Goal: Task Accomplishment & Management: Manage account settings

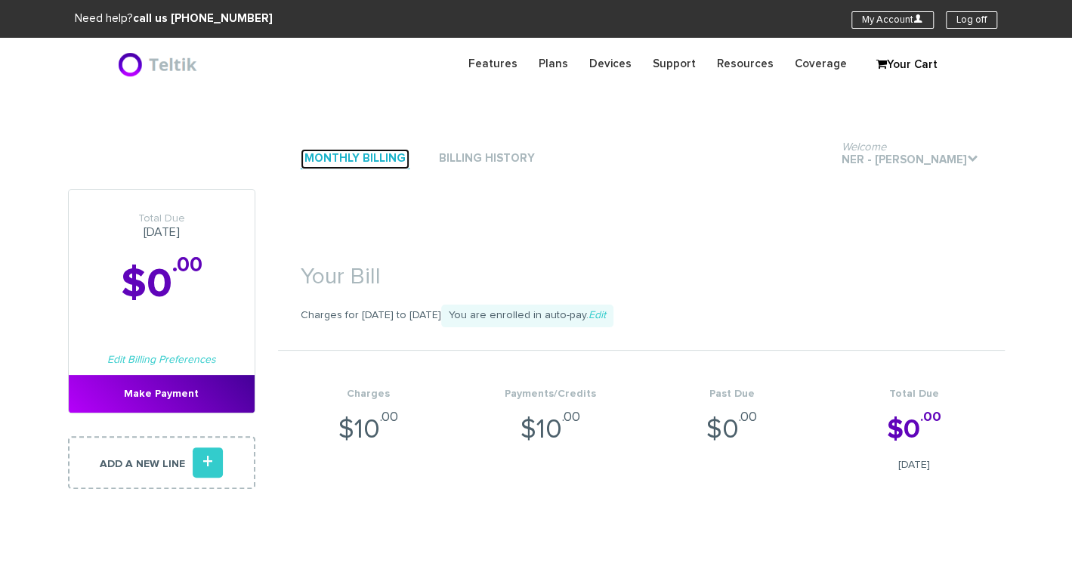
click at [370, 155] on link "Monthly Billing" at bounding box center [355, 159] width 109 height 20
click at [473, 159] on link "Billing History" at bounding box center [487, 159] width 104 height 20
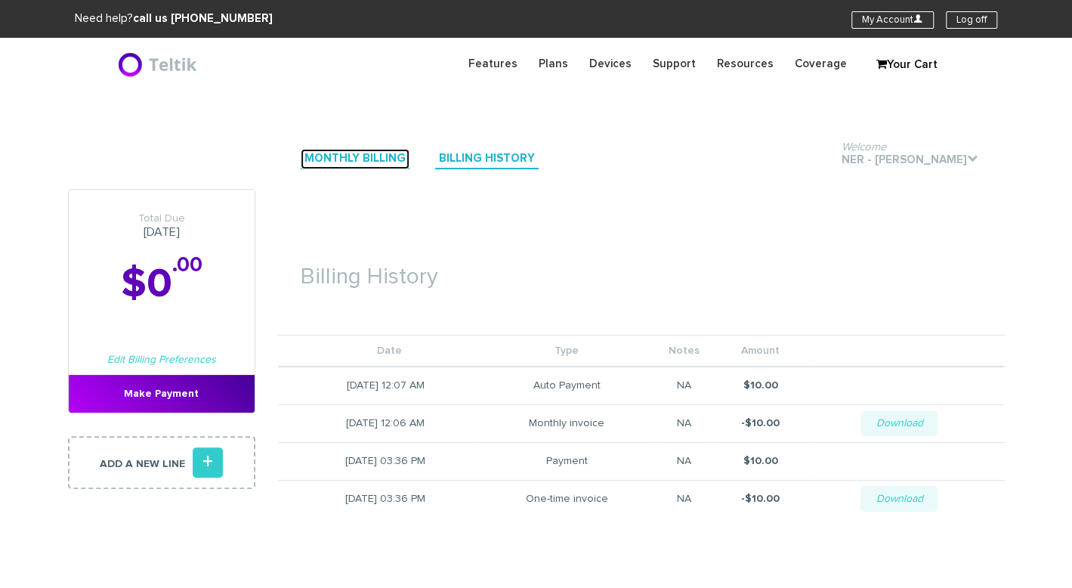
click at [353, 159] on link "Monthly Billing" at bounding box center [355, 159] width 109 height 20
click at [337, 164] on link "Monthly Billing" at bounding box center [355, 159] width 109 height 20
click at [358, 164] on link "Monthly Billing" at bounding box center [355, 159] width 109 height 20
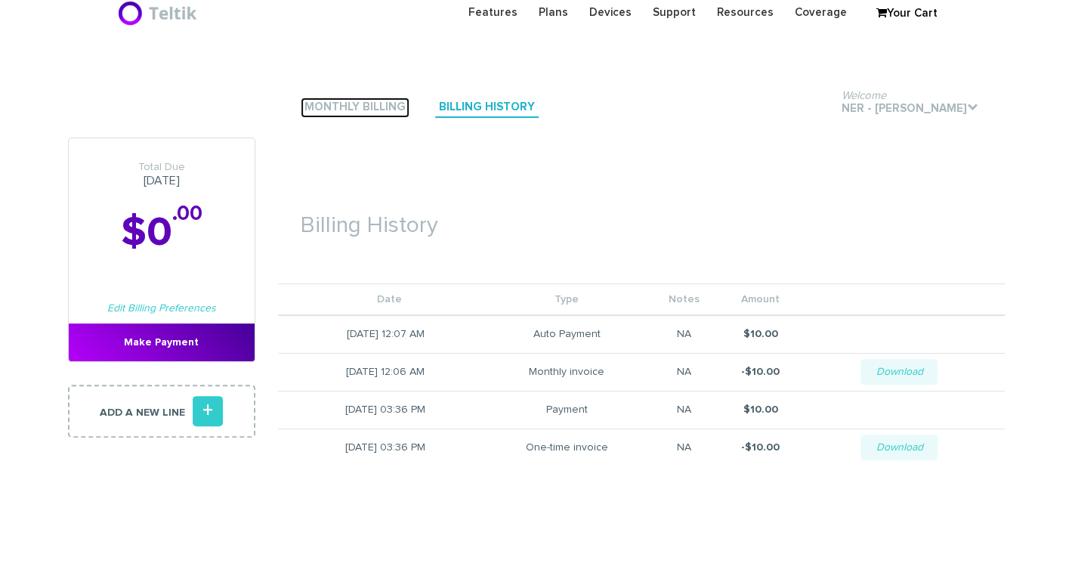
scroll to position [76, 0]
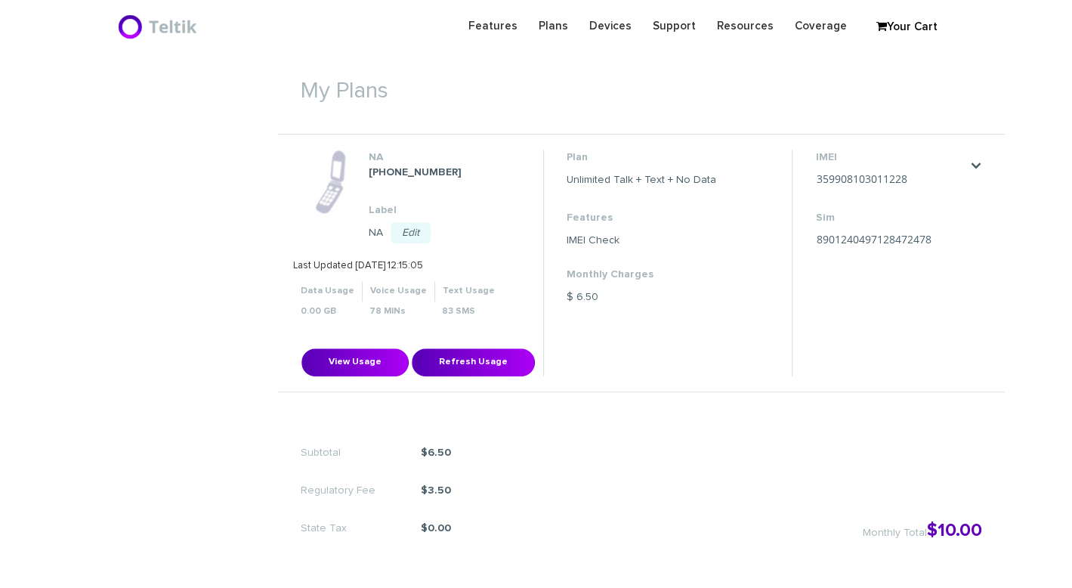
scroll to position [529, 0]
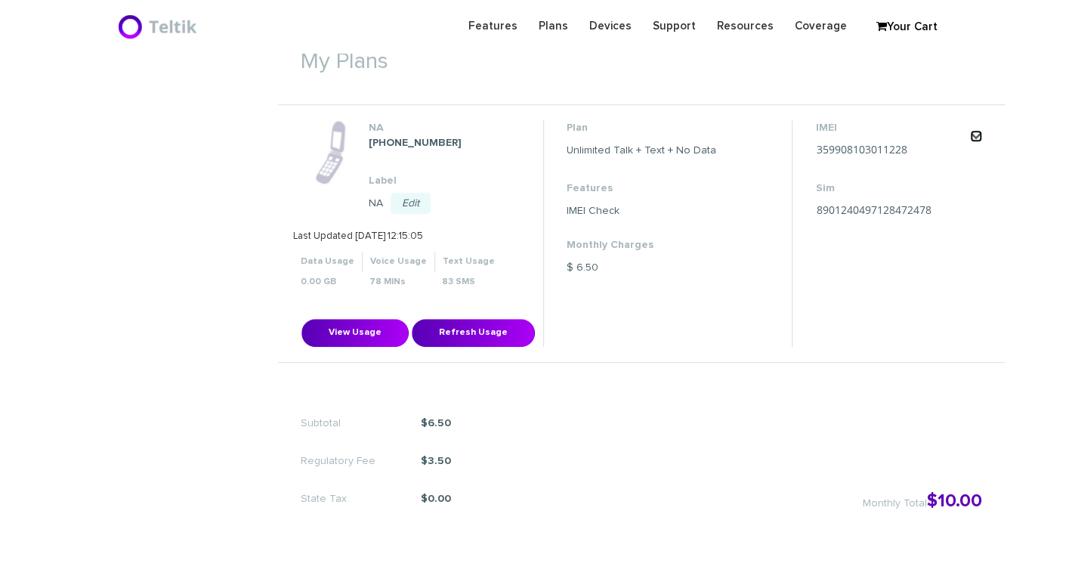
click at [974, 135] on link "." at bounding box center [976, 136] width 12 height 12
click at [983, 181] on link "Change my plan" at bounding box center [956, 180] width 67 height 9
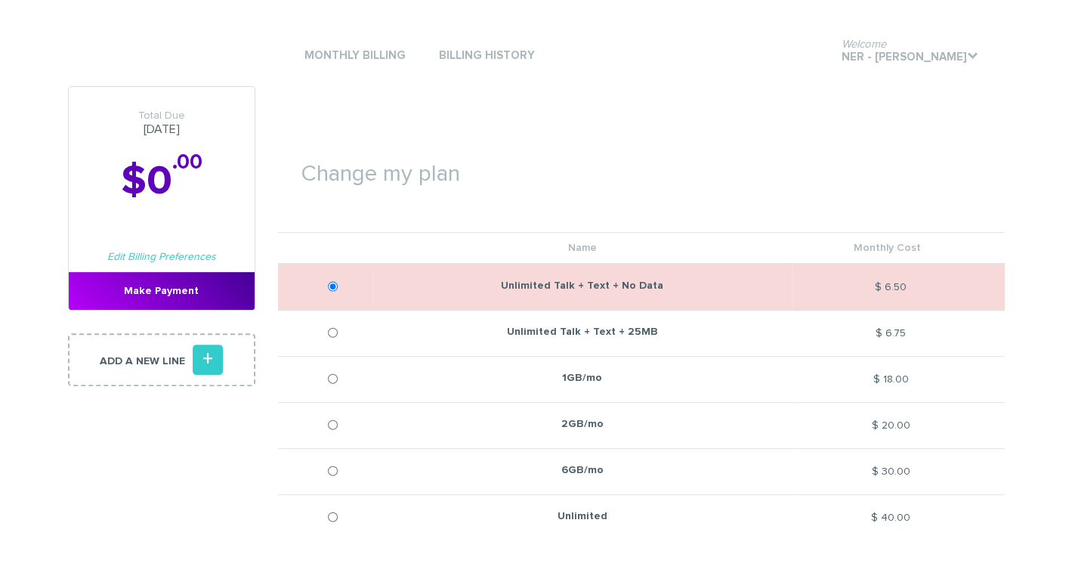
scroll to position [151, 0]
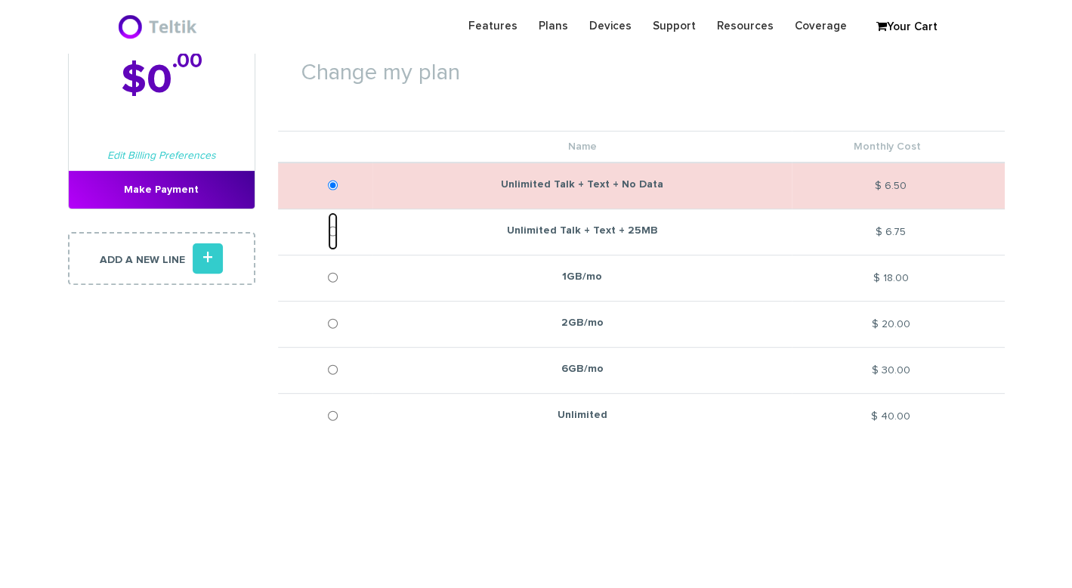
click at [332, 234] on input "Unlimited Talk + Text + 25MB" at bounding box center [333, 231] width 10 height 38
radio input "true"
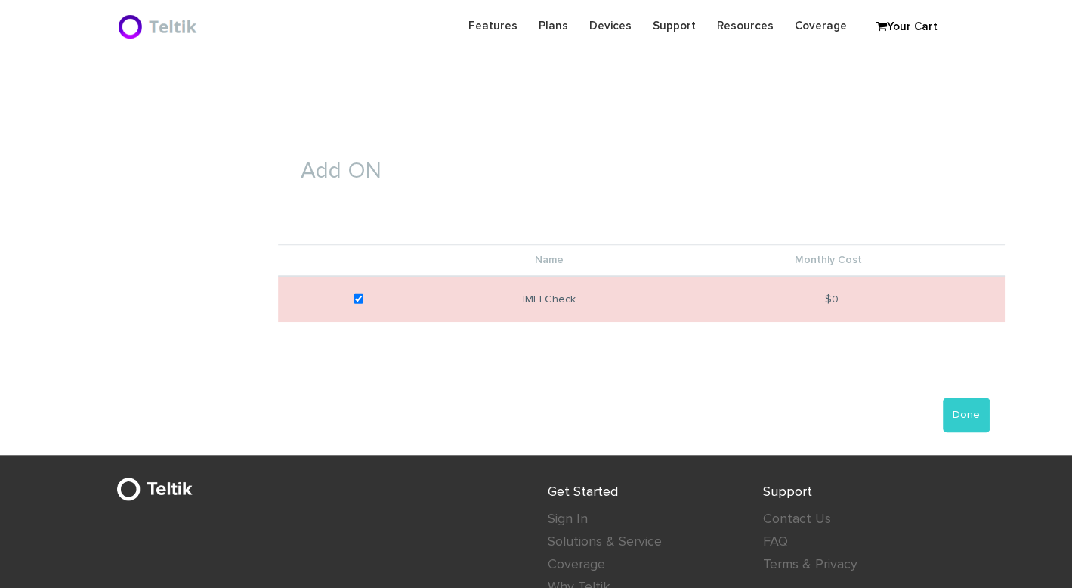
scroll to position [680, 0]
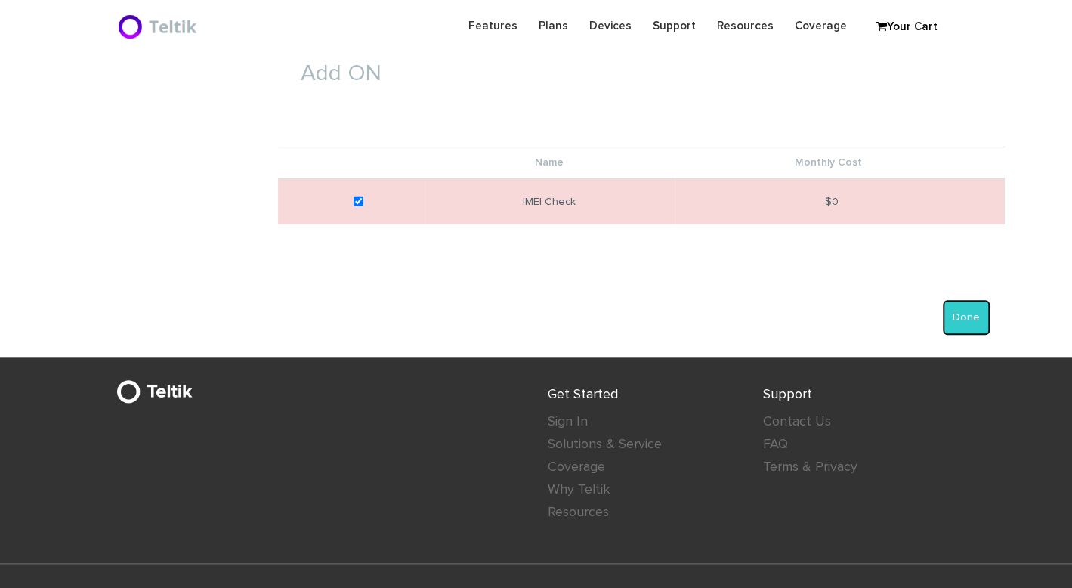
click at [960, 318] on button "Done" at bounding box center [966, 317] width 47 height 35
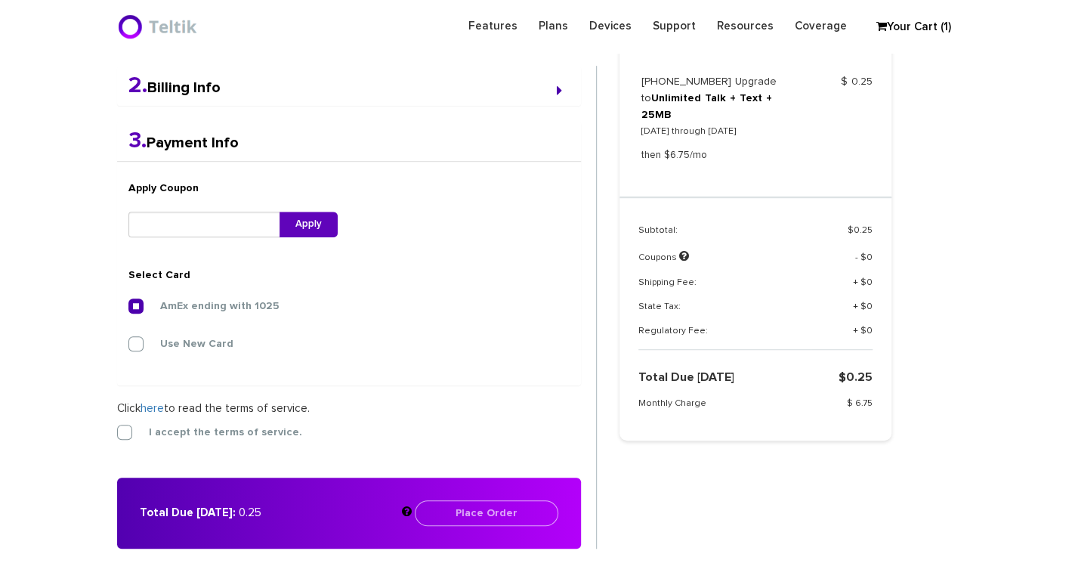
scroll to position [467, 0]
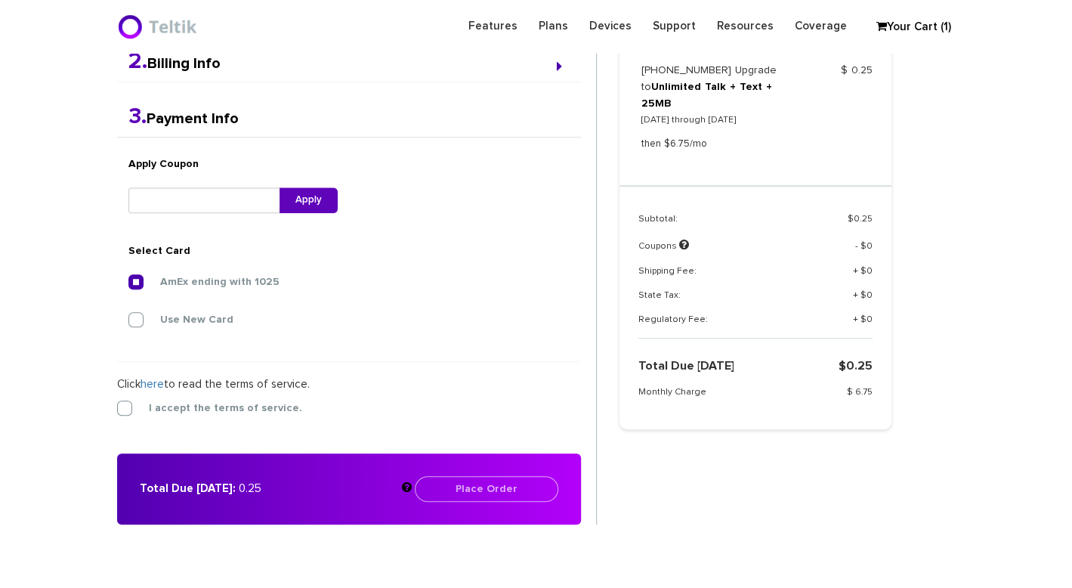
click at [113, 406] on div "1. Shipping Info First Name * Hershy Last Name * Perkel Address 1 * 2849 West B…" at bounding box center [357, 273] width 503 height 575
click at [126, 408] on label "I accept the terms of service." at bounding box center [214, 408] width 176 height 14
click at [117, 404] on input "I accept the terms of service." at bounding box center [117, 404] width 0 height 0
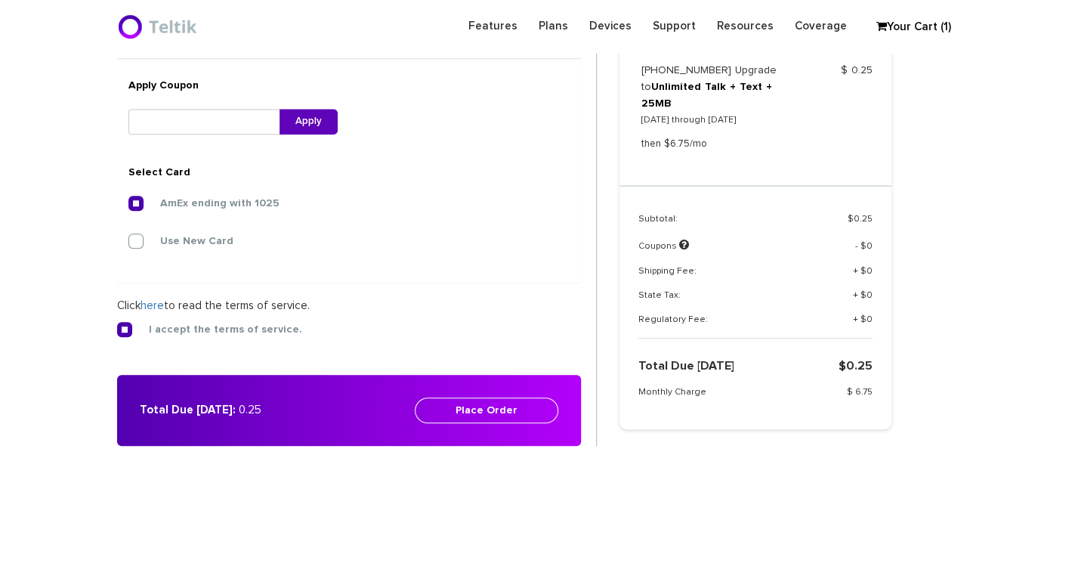
scroll to position [618, 0]
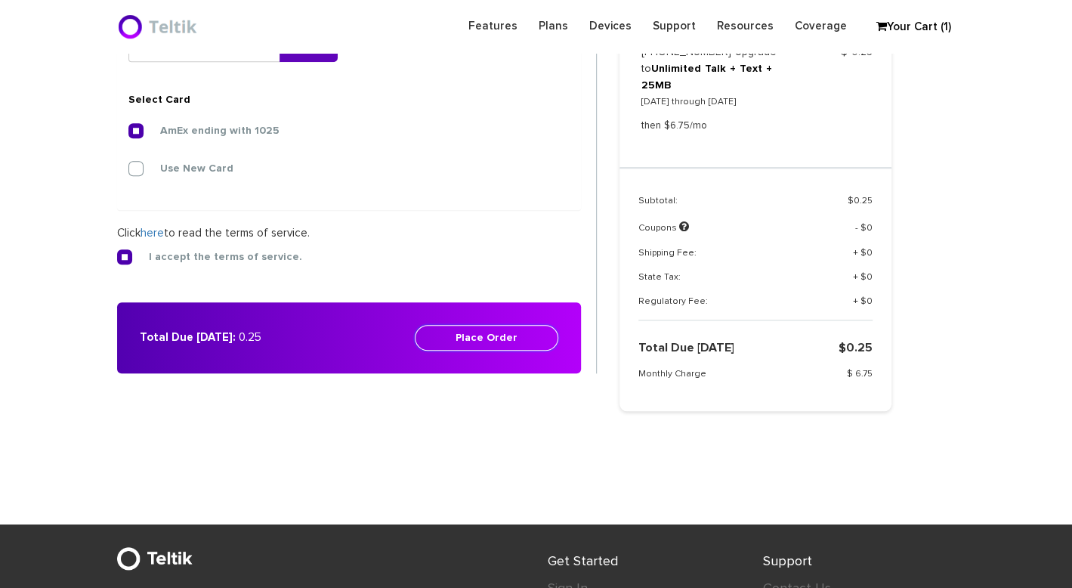
click at [477, 339] on button "Place Order" at bounding box center [487, 338] width 144 height 26
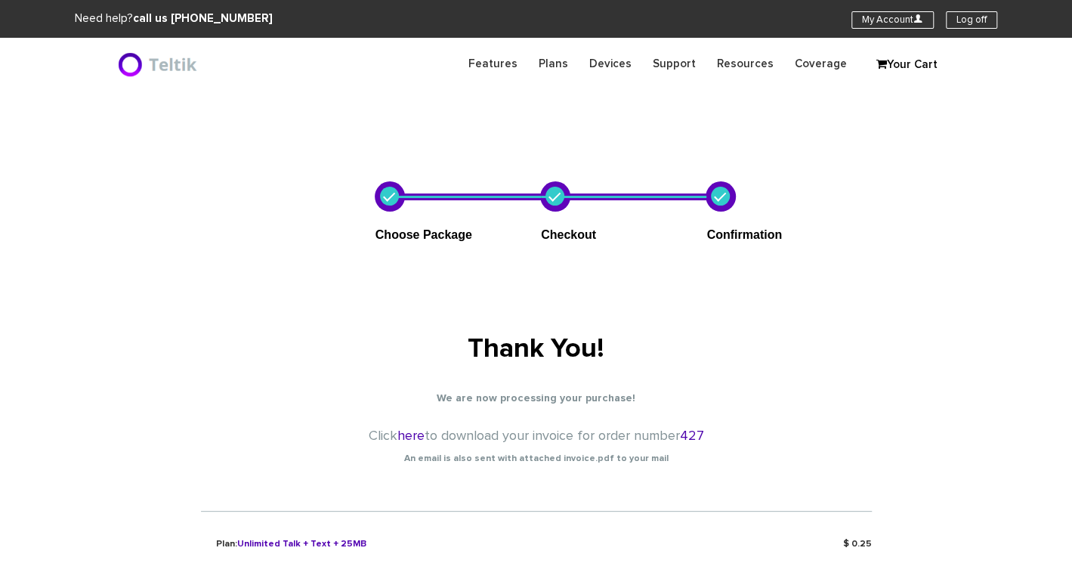
click at [751, 315] on div "Thank You! We are now processing your purchase! Click here to download your inv…" at bounding box center [536, 585] width 839 height 683
